Goal: Information Seeking & Learning: Learn about a topic

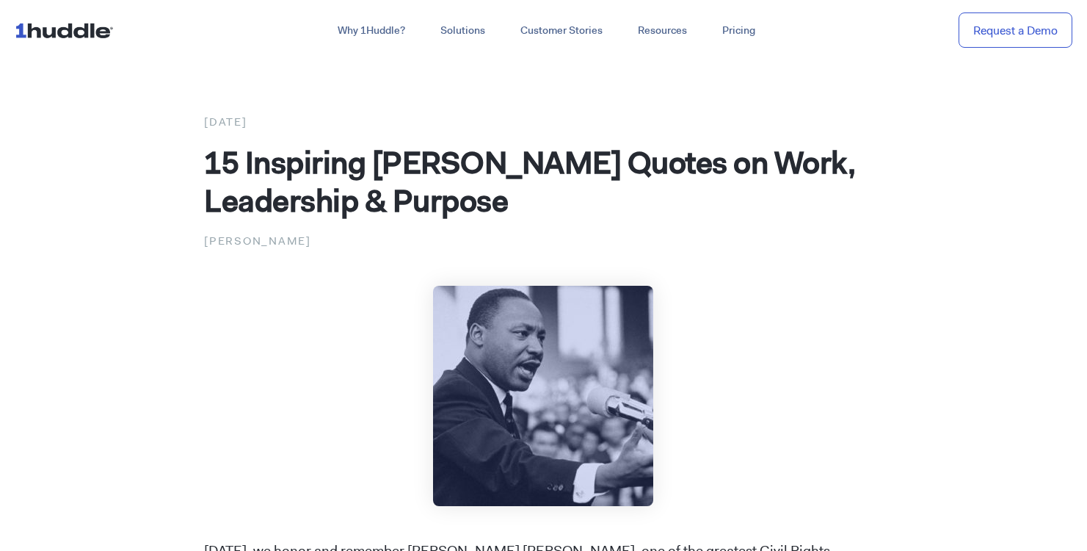
click at [213, 145] on span "15 Inspiring [PERSON_NAME] Quotes on Work, Leadership & Purpose" at bounding box center [529, 181] width 651 height 79
drag, startPoint x: 207, startPoint y: 156, endPoint x: 598, endPoint y: 208, distance: 393.9
click at [598, 208] on h1 "15 Inspiring [PERSON_NAME] Quotes on Work, Leadership & Purpose" at bounding box center [543, 181] width 679 height 76
copy span "15 Inspiring [PERSON_NAME] Quotes on Work, Leadership & Purpose"
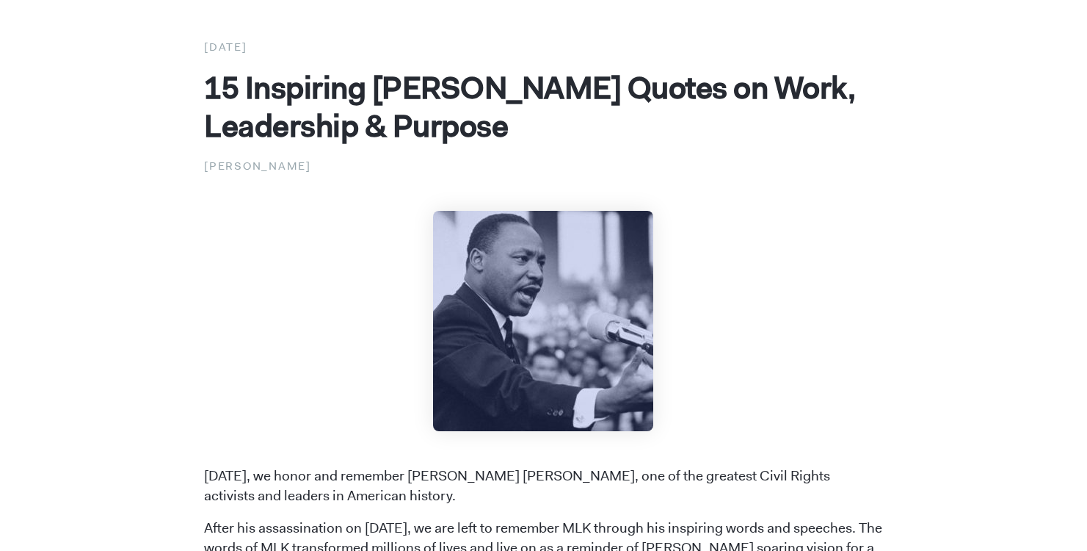
scroll to position [73, 0]
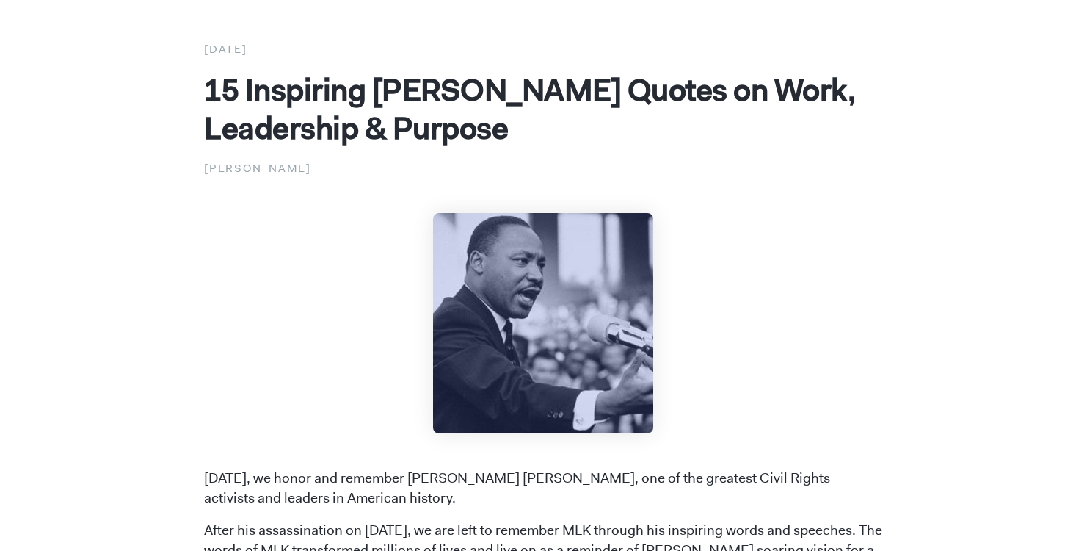
copy span "15 Inspiring [PERSON_NAME] Quotes on Work, Leadership & Purpose"
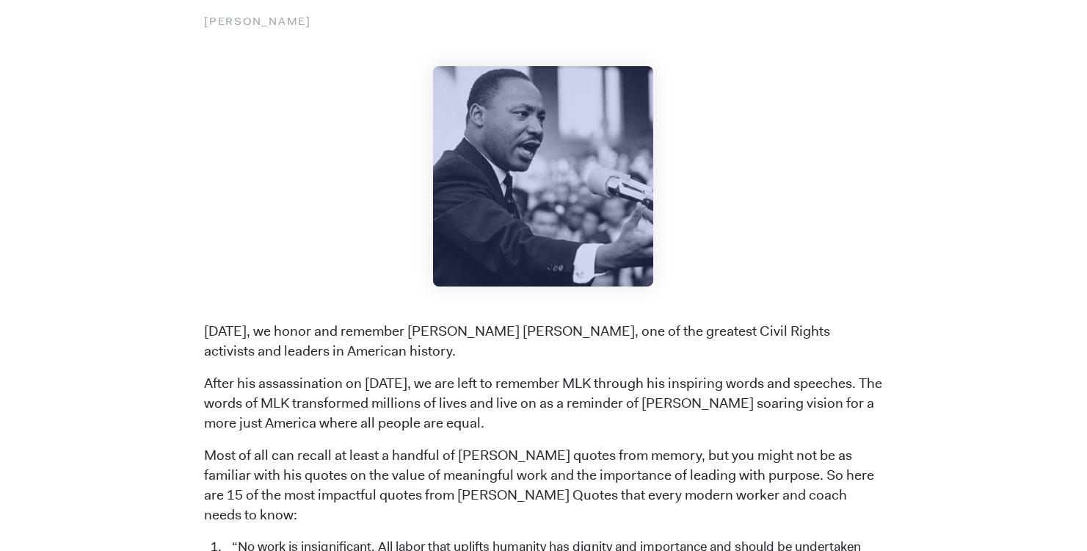
scroll to position [280, 0]
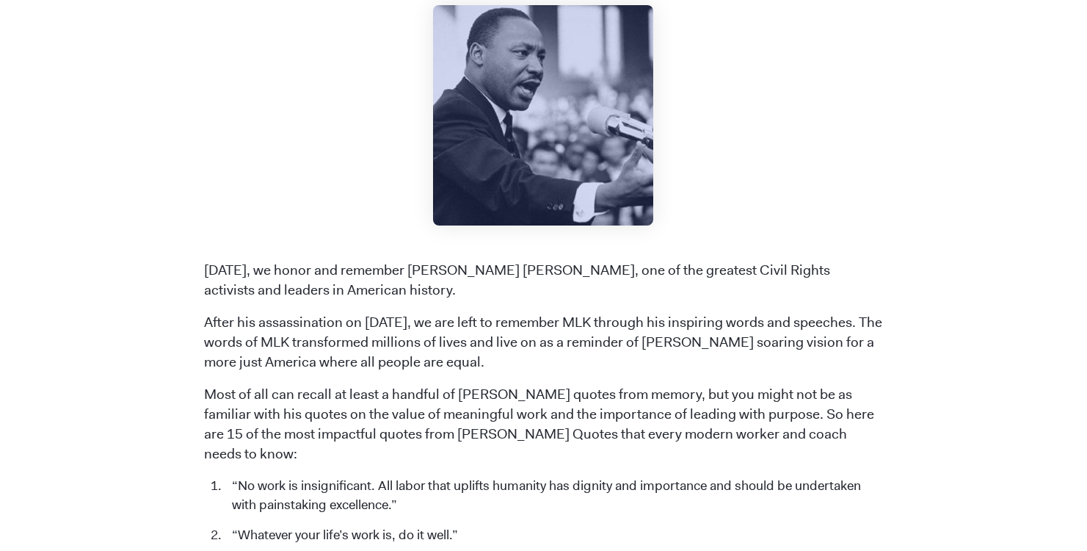
click at [260, 288] on p "[DATE], we honor and remember [PERSON_NAME] [PERSON_NAME], one of the greatest …" at bounding box center [543, 281] width 679 height 40
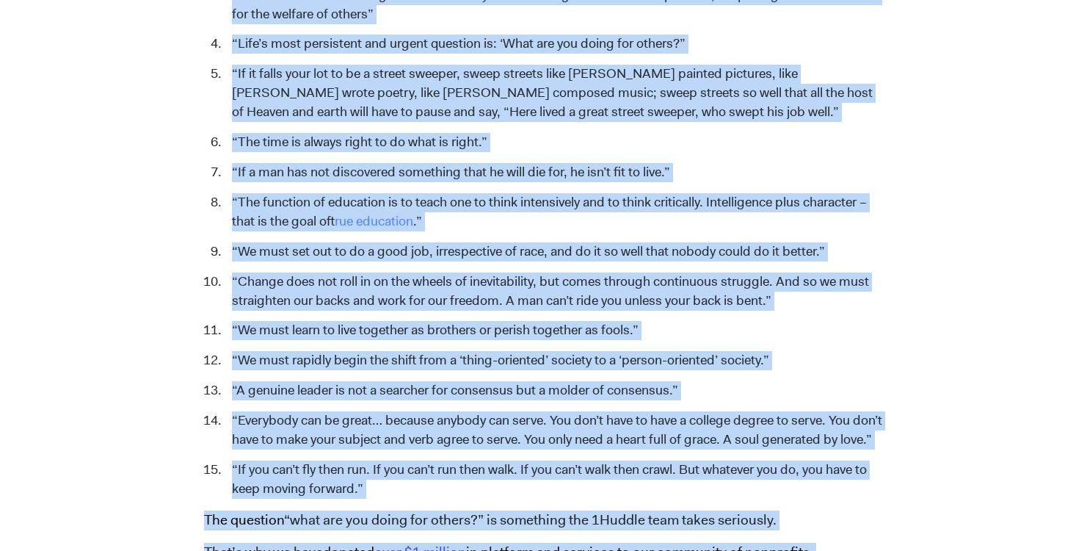
scroll to position [1059, 0]
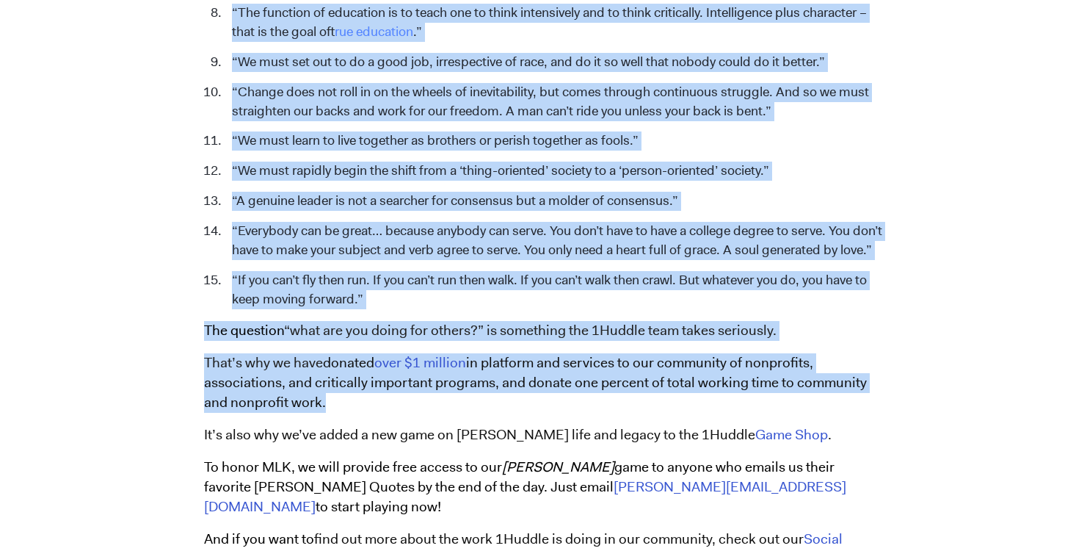
drag, startPoint x: 205, startPoint y: 181, endPoint x: 788, endPoint y: 329, distance: 601.4
click at [788, 329] on span "[DATE], we honor and remember [PERSON_NAME] [PERSON_NAME], one of the greatest …" at bounding box center [543, 25] width 679 height 1086
copy span "Lorem, ip dolor sit ametcons Ad. Elitse Doeius Temp In., utl et dol magnaali En…"
